Goal: Find specific page/section: Find specific page/section

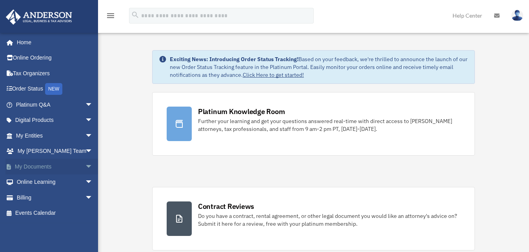
click at [42, 167] on link "My Documents arrow_drop_down" at bounding box center [54, 167] width 99 height 16
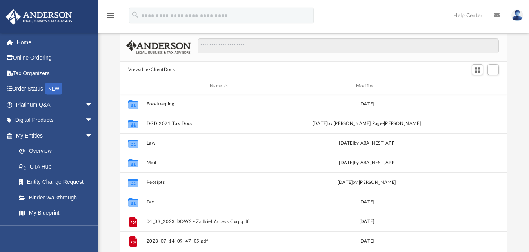
scroll to position [40, 0]
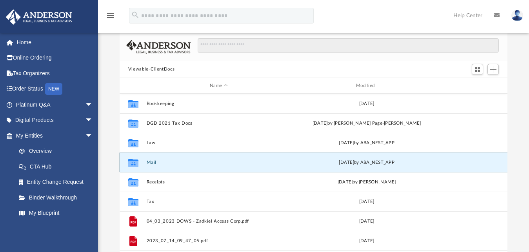
click at [151, 161] on button "Mail" at bounding box center [218, 162] width 145 height 5
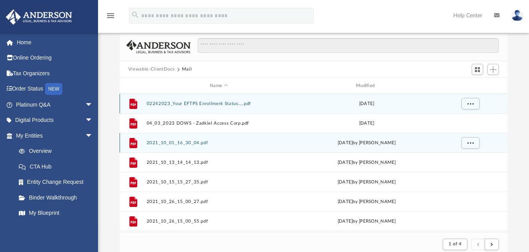
scroll to position [7, 7]
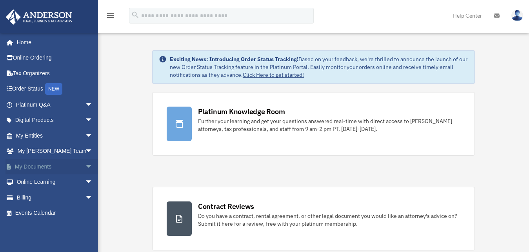
click at [56, 167] on link "My Documents arrow_drop_down" at bounding box center [54, 167] width 99 height 16
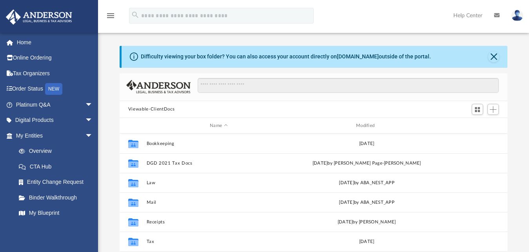
scroll to position [171, 381]
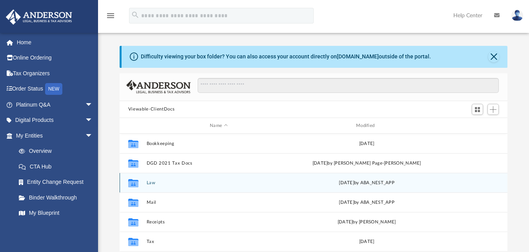
click at [148, 183] on button "Law" at bounding box center [218, 182] width 145 height 5
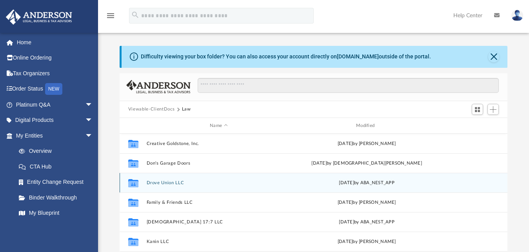
click at [176, 182] on button "Drove Union LLC" at bounding box center [218, 182] width 145 height 5
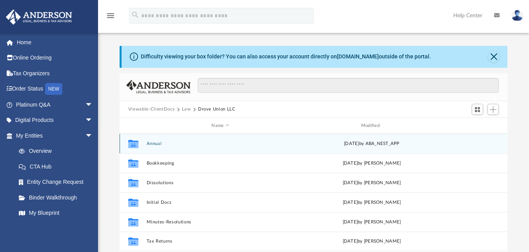
click at [150, 143] on button "Annual" at bounding box center [220, 143] width 148 height 5
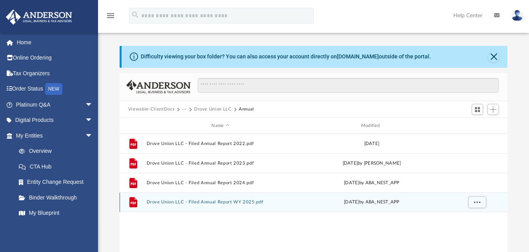
click at [233, 202] on button "Drove Union LLC - Filed Annual Report WY 2025.pdf" at bounding box center [220, 202] width 148 height 5
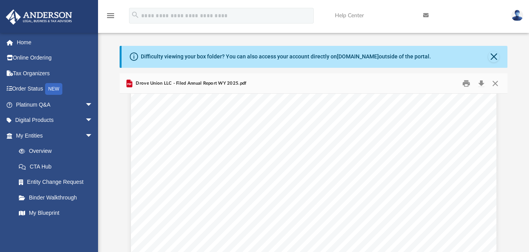
scroll to position [645, 0]
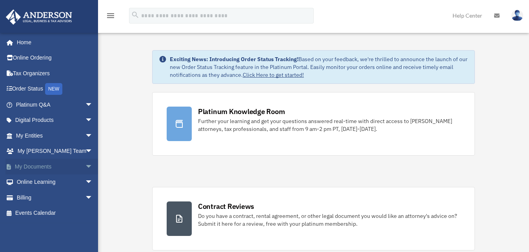
click at [40, 166] on link "My Documents arrow_drop_down" at bounding box center [54, 167] width 99 height 16
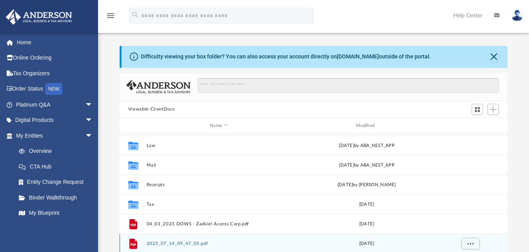
scroll to position [34, 0]
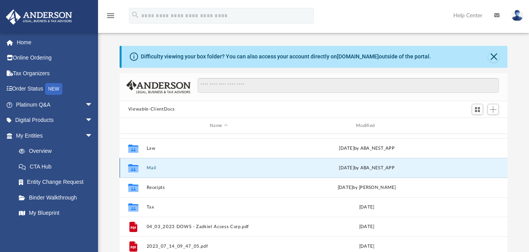
click at [154, 168] on button "Mail" at bounding box center [218, 167] width 145 height 5
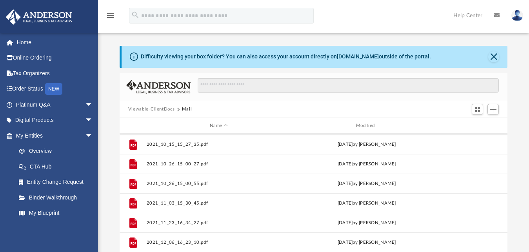
scroll to position [0, 0]
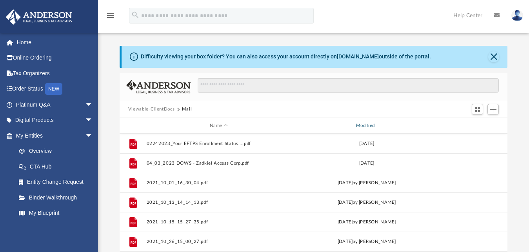
click at [372, 127] on div "Modified" at bounding box center [366, 125] width 145 height 7
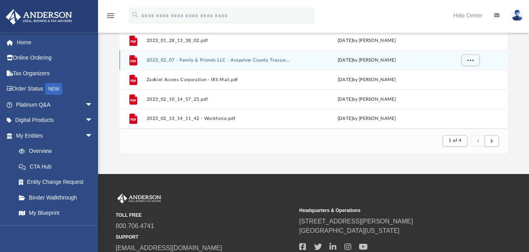
scroll to position [160, 0]
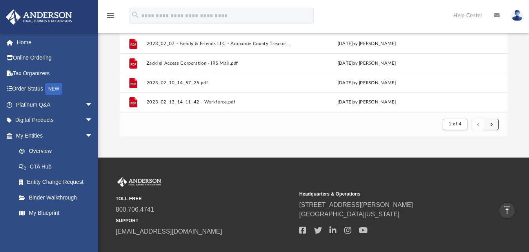
click at [490, 127] on button "submit" at bounding box center [492, 124] width 14 height 11
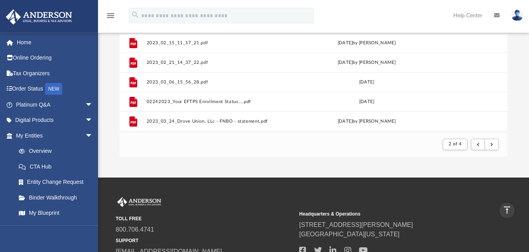
scroll to position [150, 0]
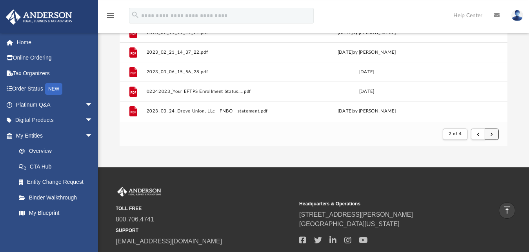
click at [495, 134] on button "submit" at bounding box center [492, 134] width 14 height 11
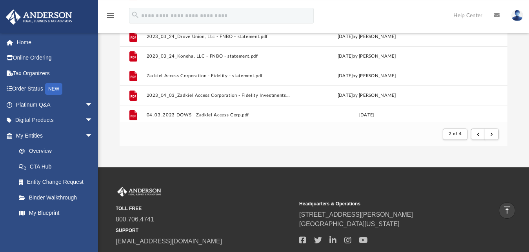
scroll to position [82, 0]
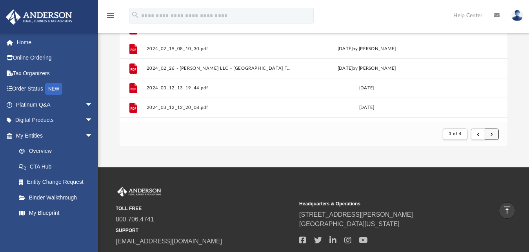
click at [496, 136] on button "submit" at bounding box center [492, 134] width 14 height 11
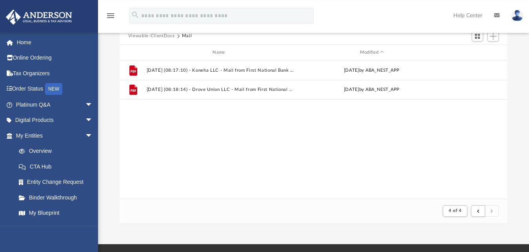
scroll to position [61, 0]
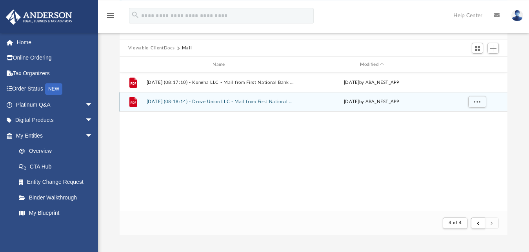
click at [131, 102] on icon "grid" at bounding box center [133, 102] width 8 height 10
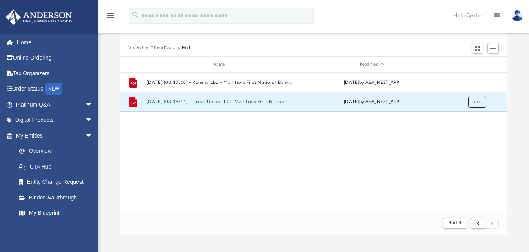
click at [473, 102] on button "More options" at bounding box center [477, 102] width 18 height 12
click at [467, 119] on li "Preview" at bounding box center [470, 118] width 23 height 8
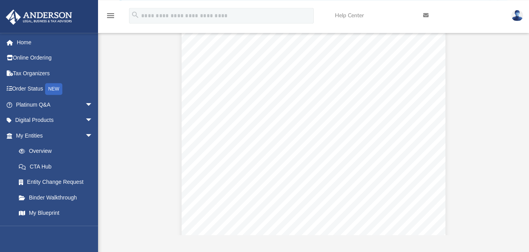
scroll to position [0, 0]
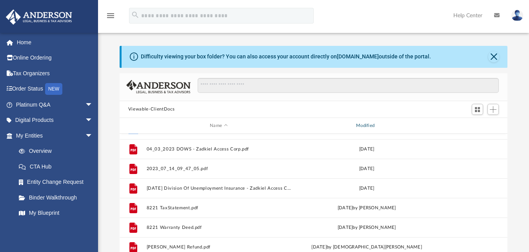
click at [368, 125] on div "Modified" at bounding box center [366, 125] width 145 height 7
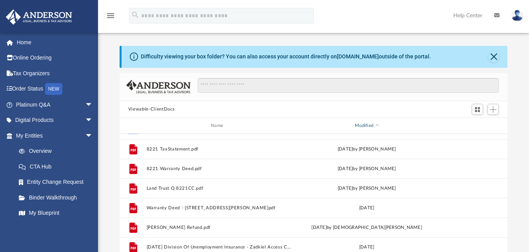
click at [368, 125] on div "Modified" at bounding box center [366, 125] width 145 height 7
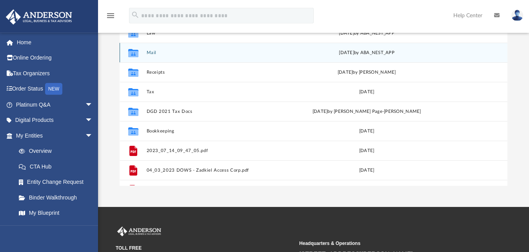
click at [142, 50] on div "Collaborated Folder" at bounding box center [133, 53] width 20 height 13
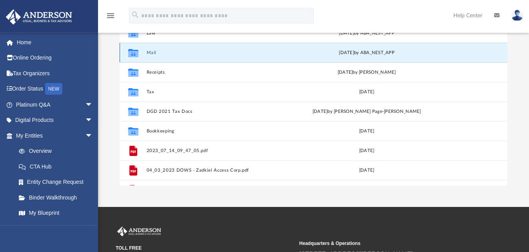
click at [266, 53] on button "Mail" at bounding box center [218, 52] width 145 height 5
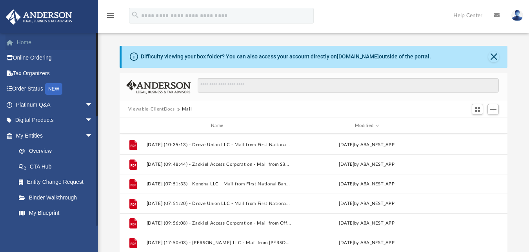
click at [24, 42] on link "Home" at bounding box center [54, 42] width 99 height 16
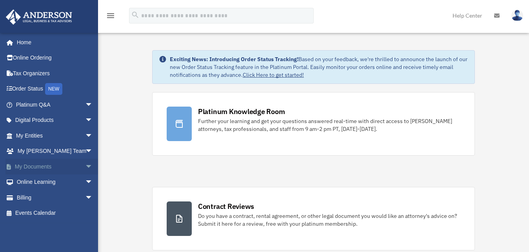
click at [37, 165] on link "My Documents arrow_drop_down" at bounding box center [54, 167] width 99 height 16
